Goal: Transaction & Acquisition: Purchase product/service

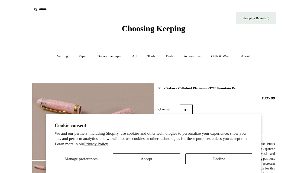
click at [210, 159] on button "Decline" at bounding box center [218, 158] width 67 height 11
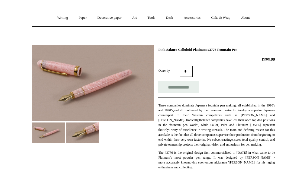
scroll to position [39, 0]
click at [90, 130] on img at bounding box center [82, 132] width 33 height 21
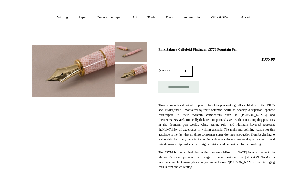
click at [133, 54] on img at bounding box center [131, 52] width 33 height 20
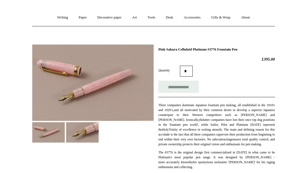
click at [61, 12] on link "Writing +" at bounding box center [62, 17] width 21 height 14
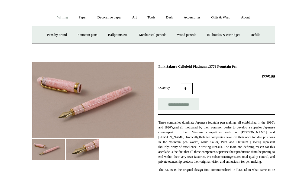
click at [87, 32] on link "Fountain pens +" at bounding box center [88, 35] width 30 height 14
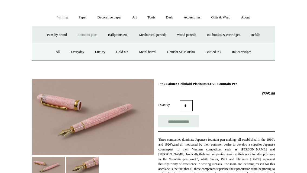
click at [52, 50] on link "All" at bounding box center [58, 52] width 14 height 14
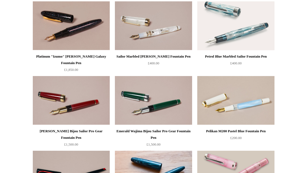
scroll to position [2003, 0]
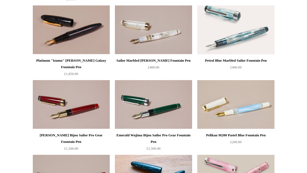
click at [225, 34] on img at bounding box center [235, 29] width 77 height 49
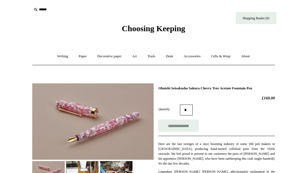
click at [97, 134] on img at bounding box center [92, 121] width 121 height 76
